Goal: Task Accomplishment & Management: Manage account settings

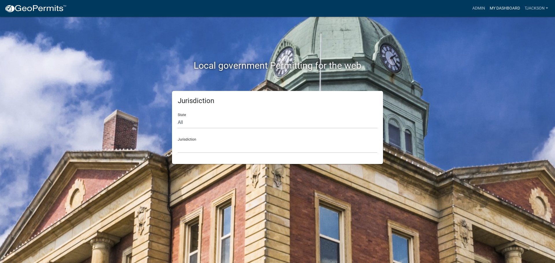
click at [503, 8] on link "My Dashboard" at bounding box center [504, 8] width 35 height 11
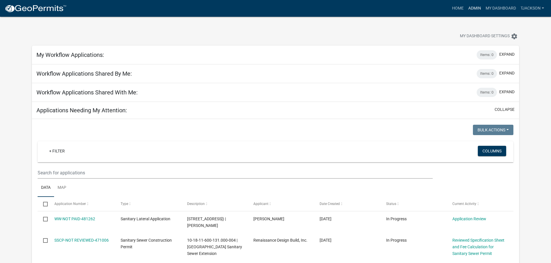
click at [467, 7] on link "Admin" at bounding box center [474, 8] width 17 height 11
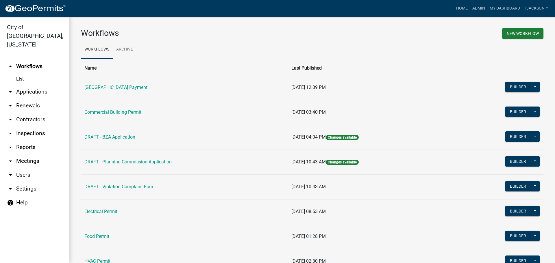
click at [32, 85] on link "arrow_drop_down Applications" at bounding box center [34, 92] width 69 height 14
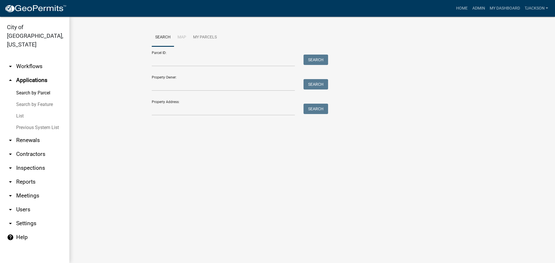
click at [19, 110] on link "List" at bounding box center [34, 116] width 69 height 12
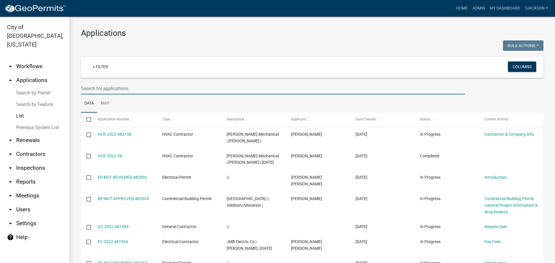
click at [101, 88] on input "text" at bounding box center [273, 89] width 384 height 12
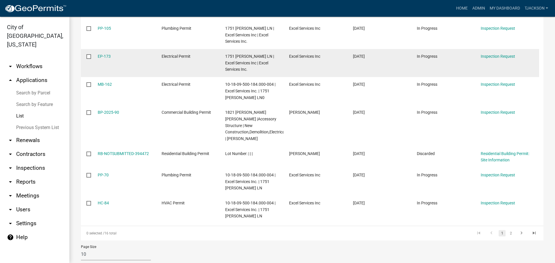
scroll to position [204, 0]
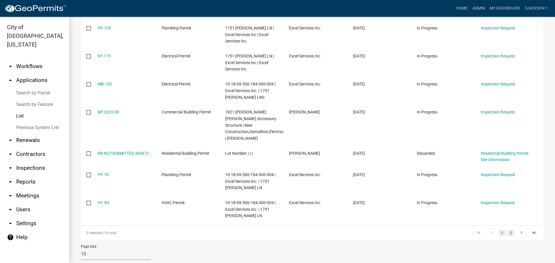
click at [507, 230] on link "2" at bounding box center [510, 233] width 7 height 6
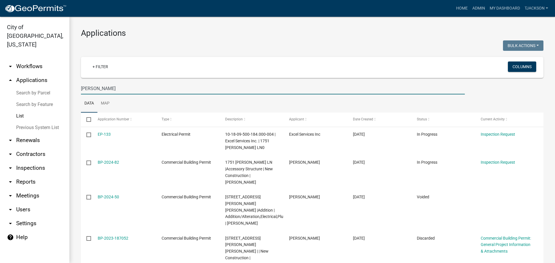
click at [141, 88] on input "[PERSON_NAME]" at bounding box center [273, 89] width 384 height 12
type input "P"
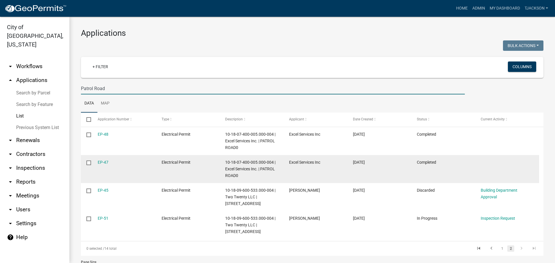
scroll to position [29, 0]
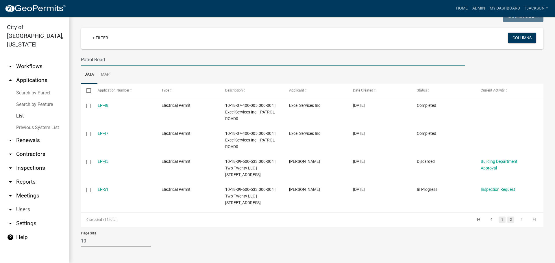
type input "Patrol Road"
click at [499, 219] on link "1" at bounding box center [502, 220] width 7 height 6
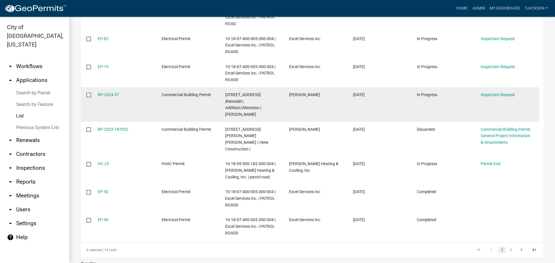
scroll to position [190, 0]
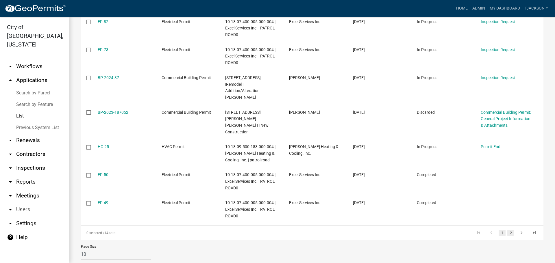
click at [507, 230] on link "2" at bounding box center [510, 233] width 7 height 6
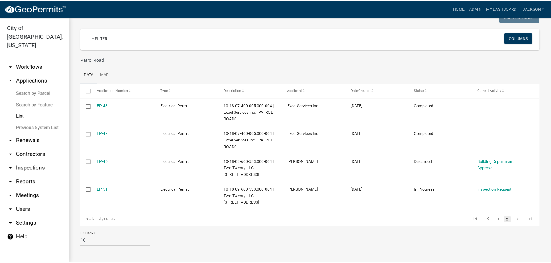
scroll to position [29, 0]
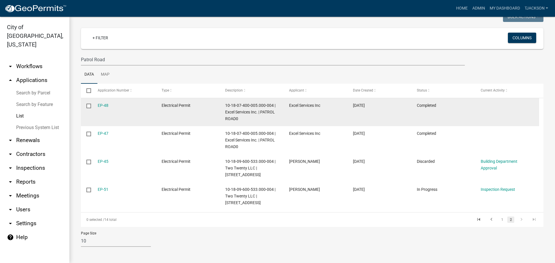
click at [103, 102] on div "EP-48" at bounding box center [124, 105] width 53 height 7
click at [103, 104] on link "EP-48" at bounding box center [103, 105] width 11 height 5
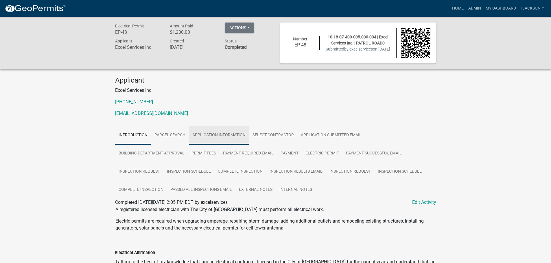
click at [227, 134] on link "Application Information" at bounding box center [219, 135] width 60 height 18
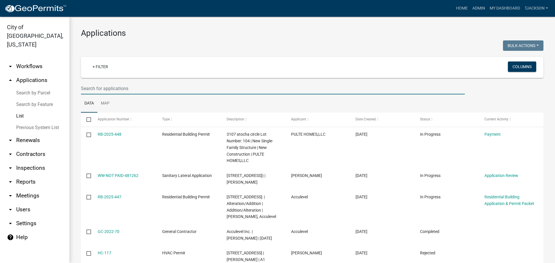
click at [105, 87] on input "text" at bounding box center [273, 89] width 384 height 12
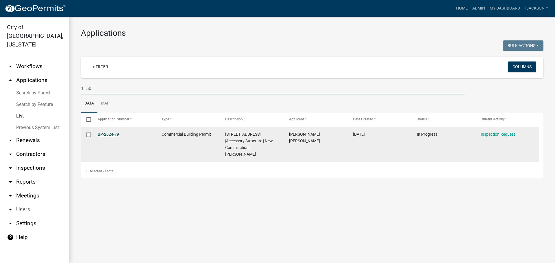
type input "1150"
click at [115, 135] on link "BP-2024-79" at bounding box center [108, 134] width 21 height 5
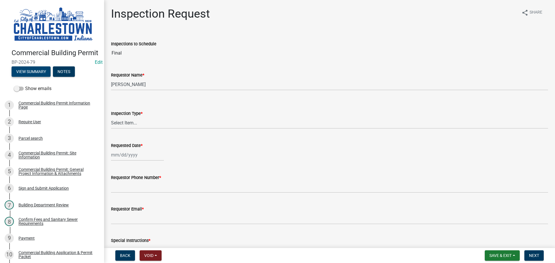
click at [45, 77] on button "View Summary" at bounding box center [31, 71] width 39 height 10
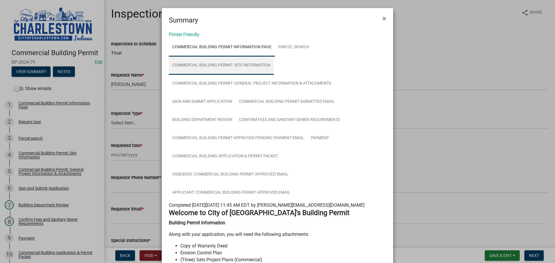
click at [240, 66] on link "Commercial Building Permit: Site Information" at bounding box center [221, 65] width 105 height 18
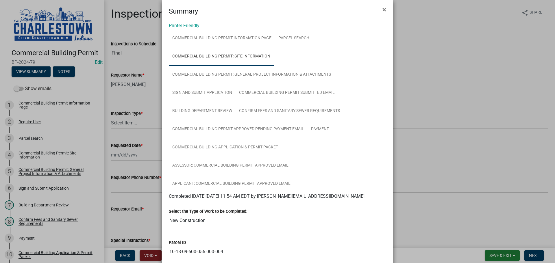
scroll to position [9, 0]
